Goal: Navigation & Orientation: Find specific page/section

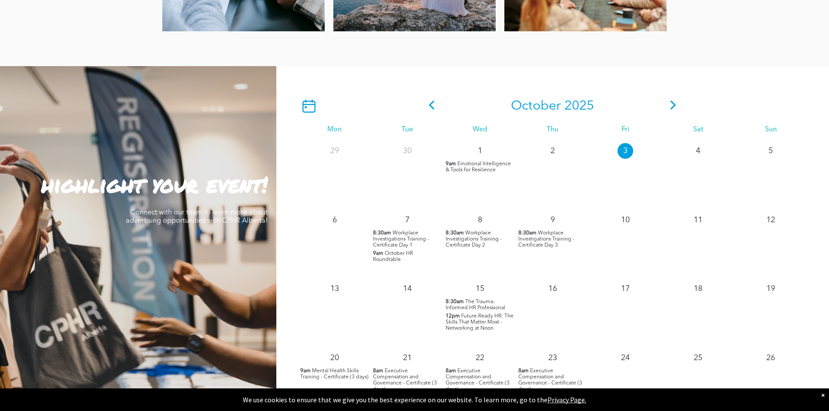
scroll to position [918, 0]
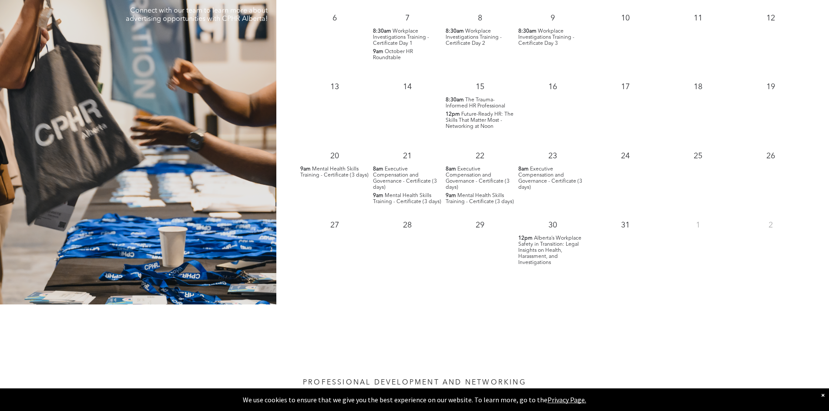
click at [546, 249] on span "Alberta’s Workplace Safety in Transition: Legal Insights on Health, Harassment,…" at bounding box center [550, 251] width 63 height 30
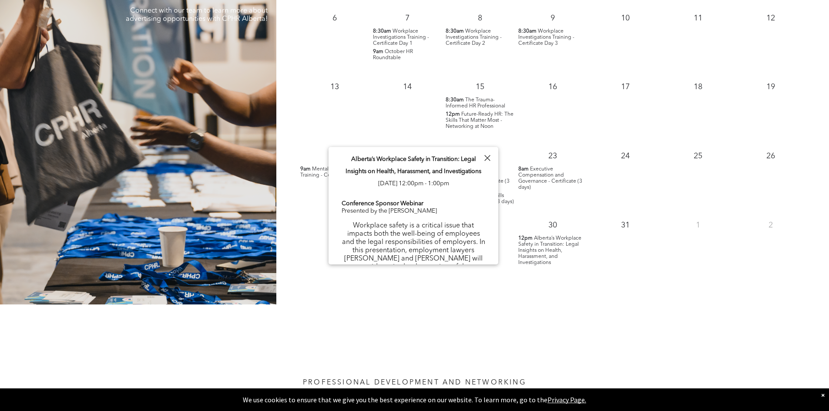
click at [552, 248] on span "Alberta’s Workplace Safety in Transition: Legal Insights on Health, Harassment,…" at bounding box center [550, 251] width 63 height 30
click at [525, 259] on span "Alberta’s Workplace Safety in Transition: Legal Insights on Health, Harassment,…" at bounding box center [550, 251] width 63 height 30
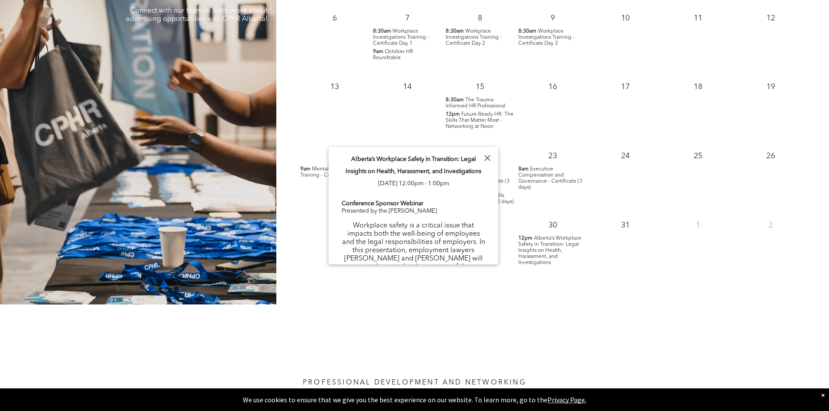
click at [528, 217] on div "30" at bounding box center [552, 223] width 73 height 19
click at [512, 253] on div "29" at bounding box center [480, 248] width 73 height 69
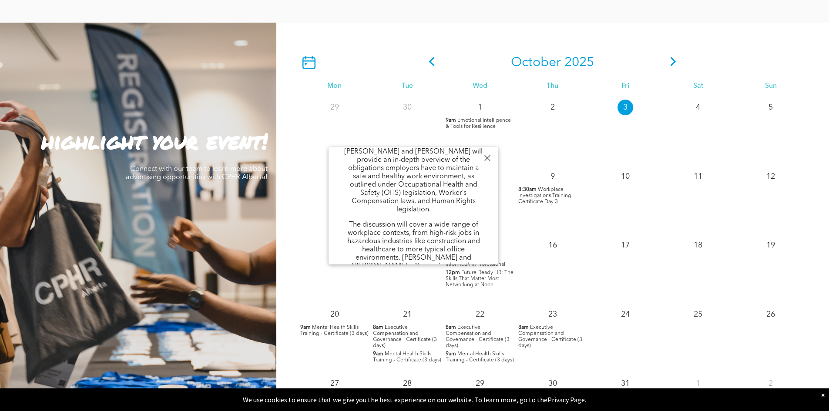
scroll to position [787, 0]
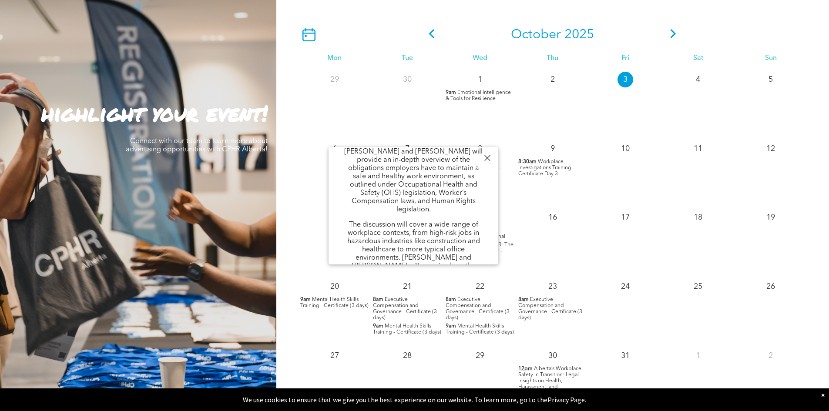
click at [485, 158] on div at bounding box center [488, 158] width 12 height 12
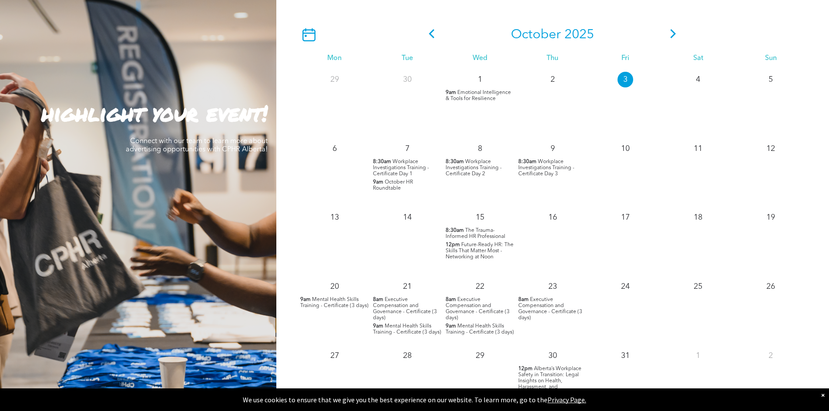
click at [676, 36] on icon at bounding box center [673, 33] width 13 height 9
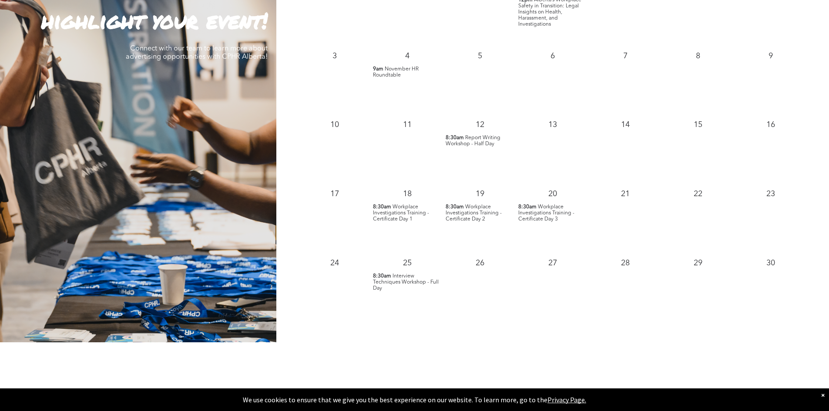
scroll to position [744, 0]
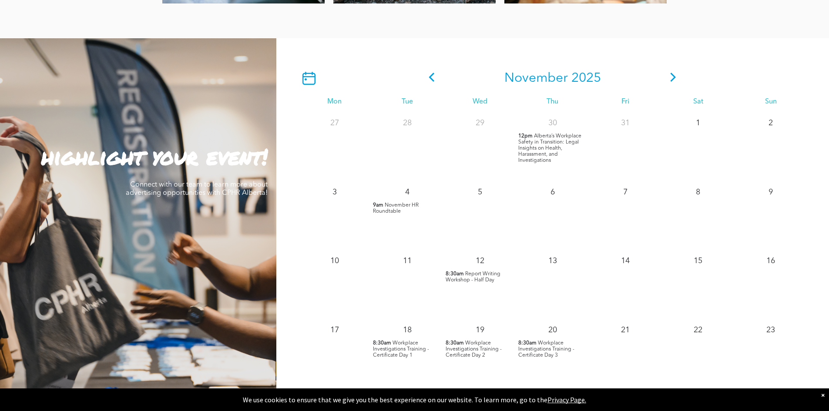
click at [671, 75] on icon at bounding box center [673, 77] width 13 height 9
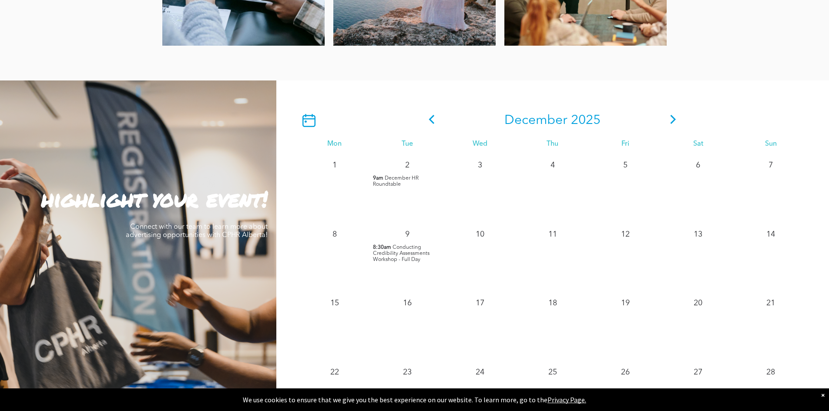
scroll to position [700, 0]
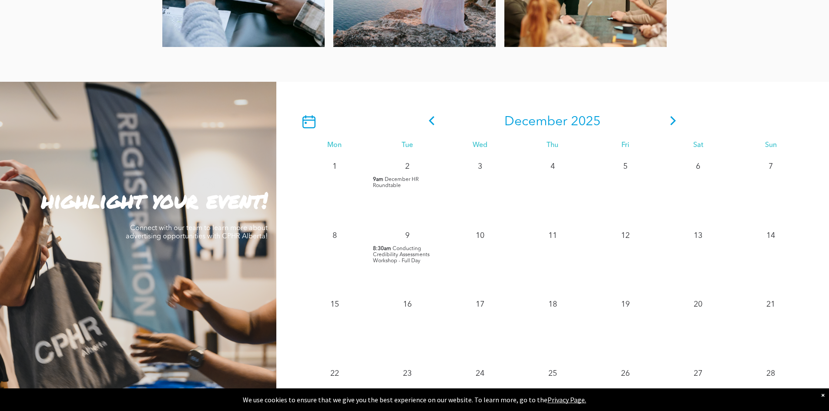
click at [676, 125] on icon at bounding box center [673, 120] width 13 height 9
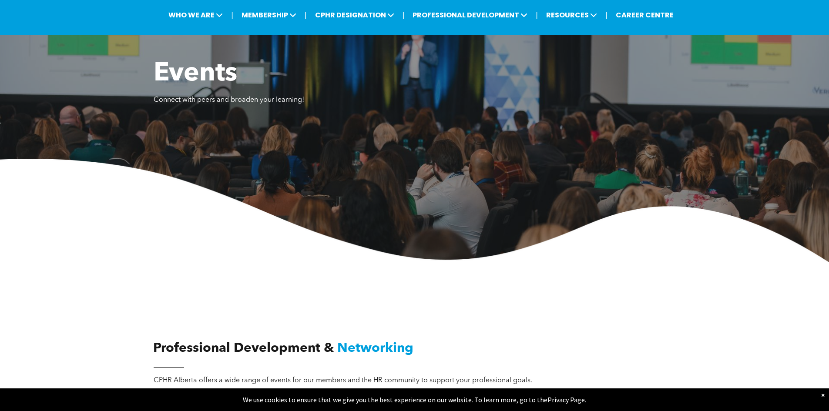
scroll to position [0, 0]
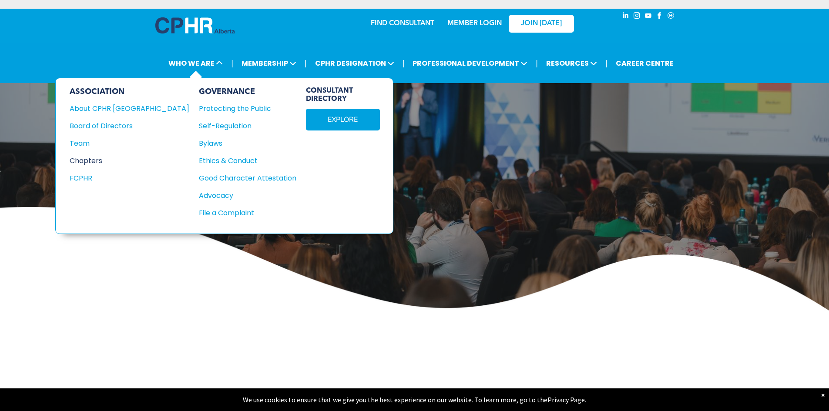
click at [91, 162] on div "Chapters" at bounding box center [124, 160] width 108 height 11
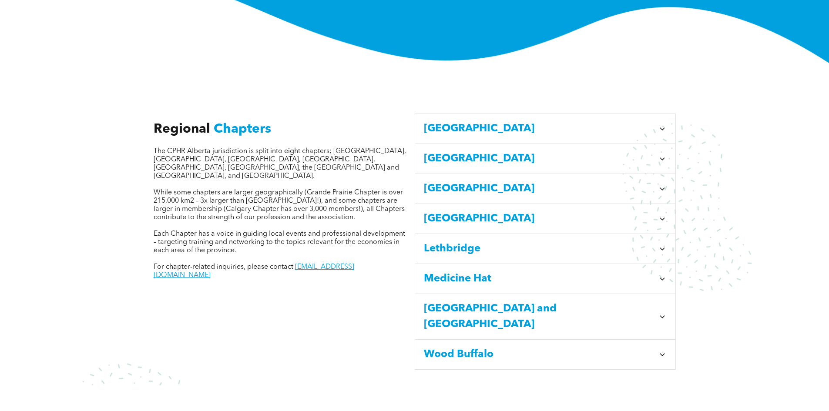
scroll to position [261, 0]
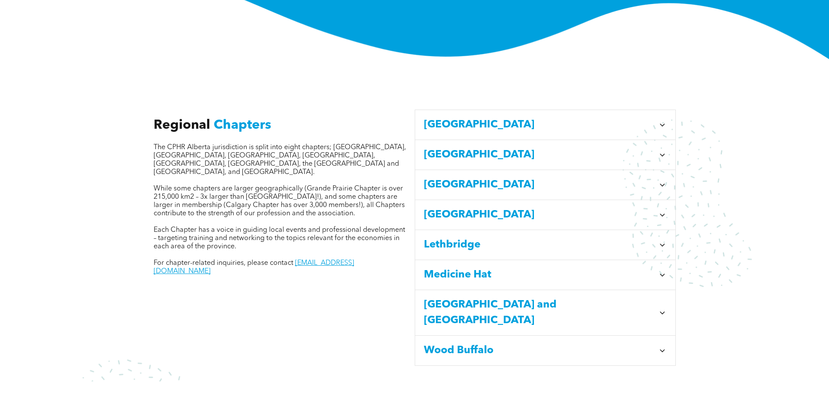
click at [667, 151] on icon at bounding box center [662, 155] width 9 height 9
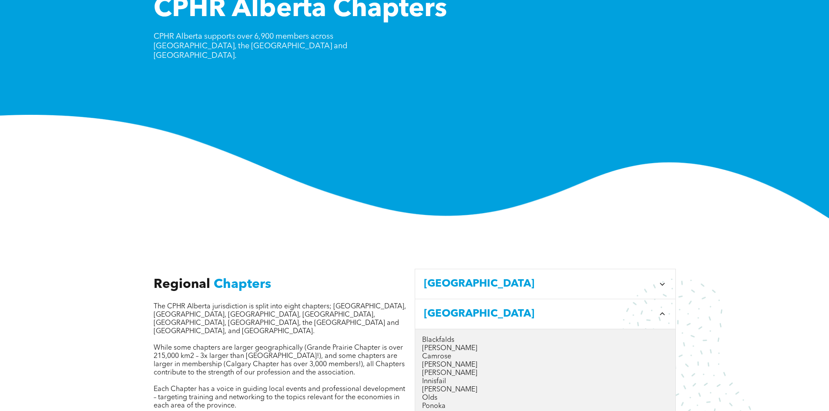
scroll to position [0, 0]
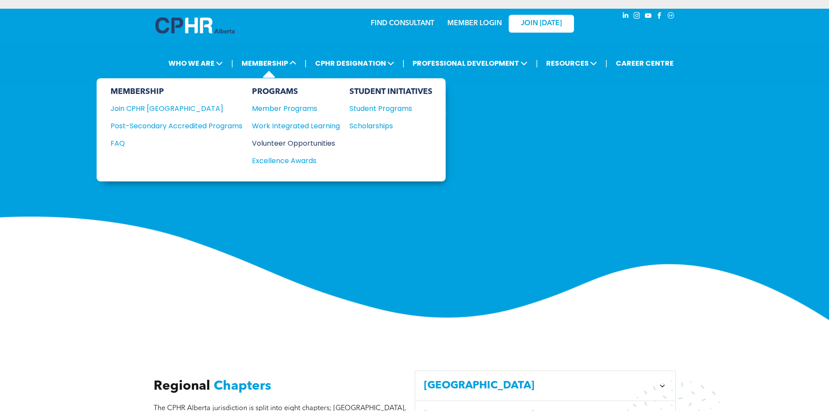
click at [291, 141] on div "Volunteer Opportunities" at bounding box center [291, 143] width 79 height 11
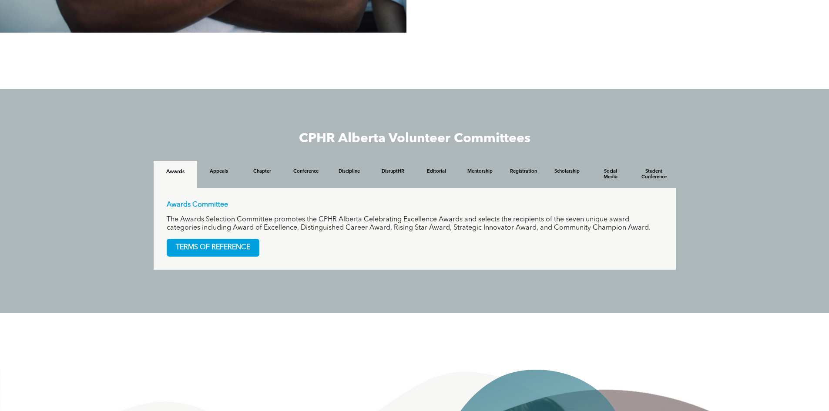
scroll to position [784, 0]
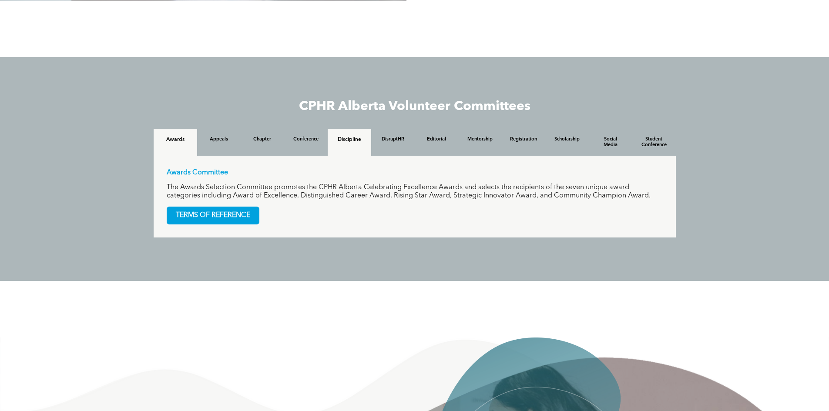
click at [357, 141] on h4 "Discipline" at bounding box center [350, 140] width 28 height 6
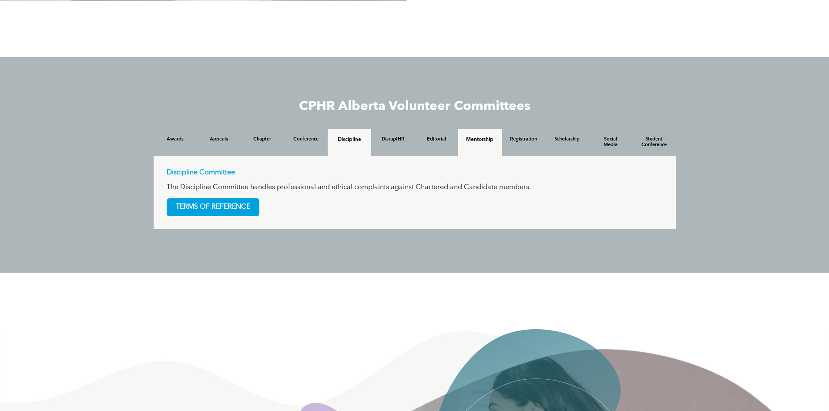
click at [487, 144] on div "Mentorship" at bounding box center [480, 142] width 44 height 27
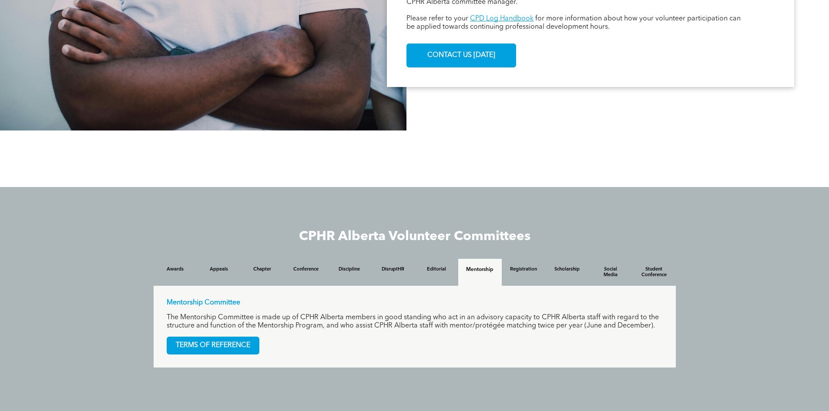
scroll to position [455, 0]
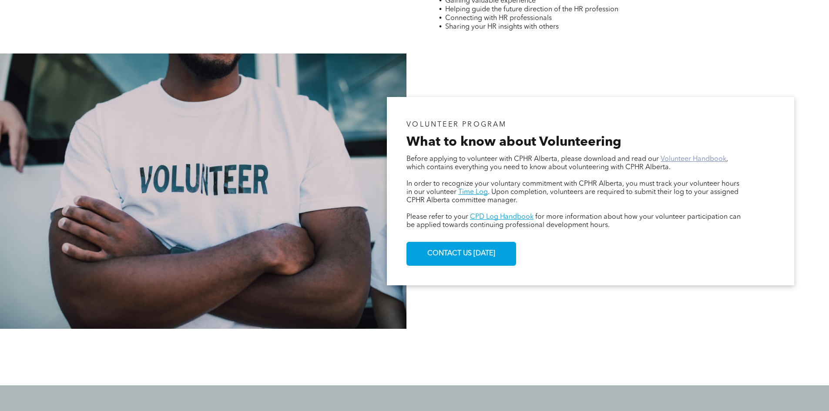
click at [707, 162] on link "Volunteer Handbook" at bounding box center [694, 159] width 66 height 7
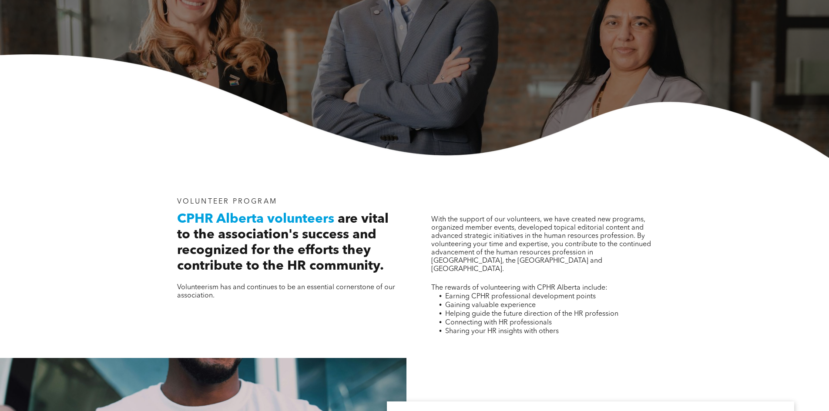
scroll to position [0, 0]
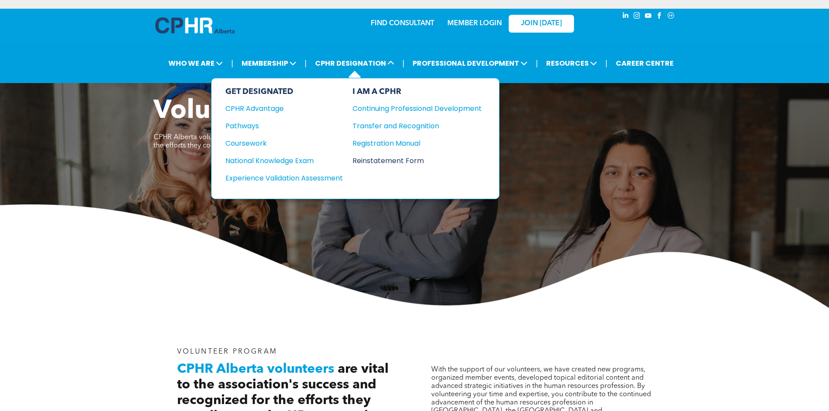
click at [396, 161] on div "Reinstatement Form" at bounding box center [411, 160] width 116 height 11
